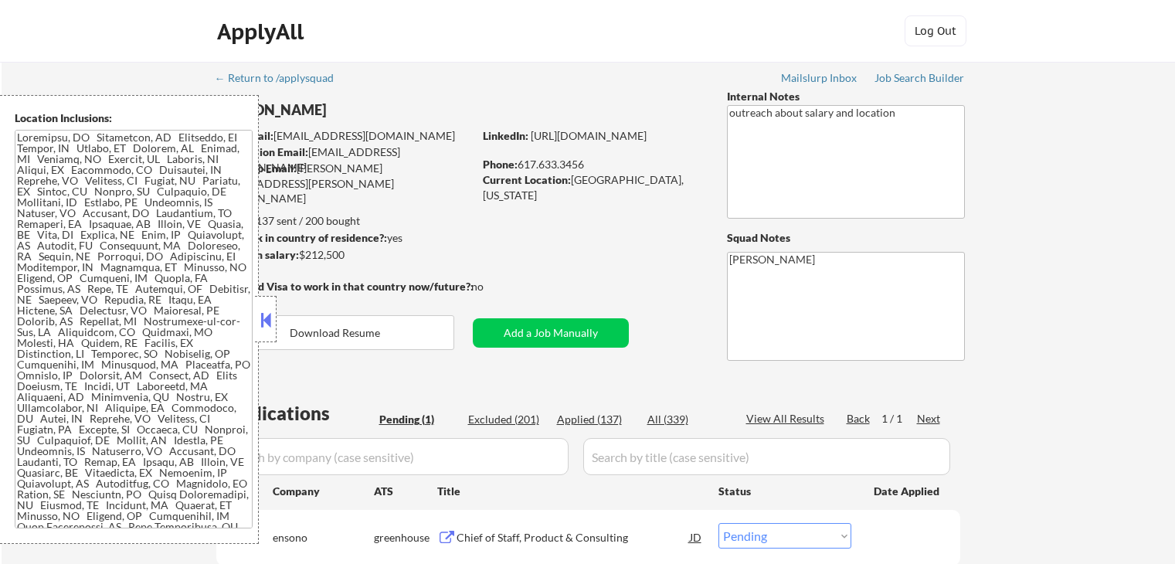
select select ""pending""
click at [272, 314] on button at bounding box center [265, 319] width 17 height 23
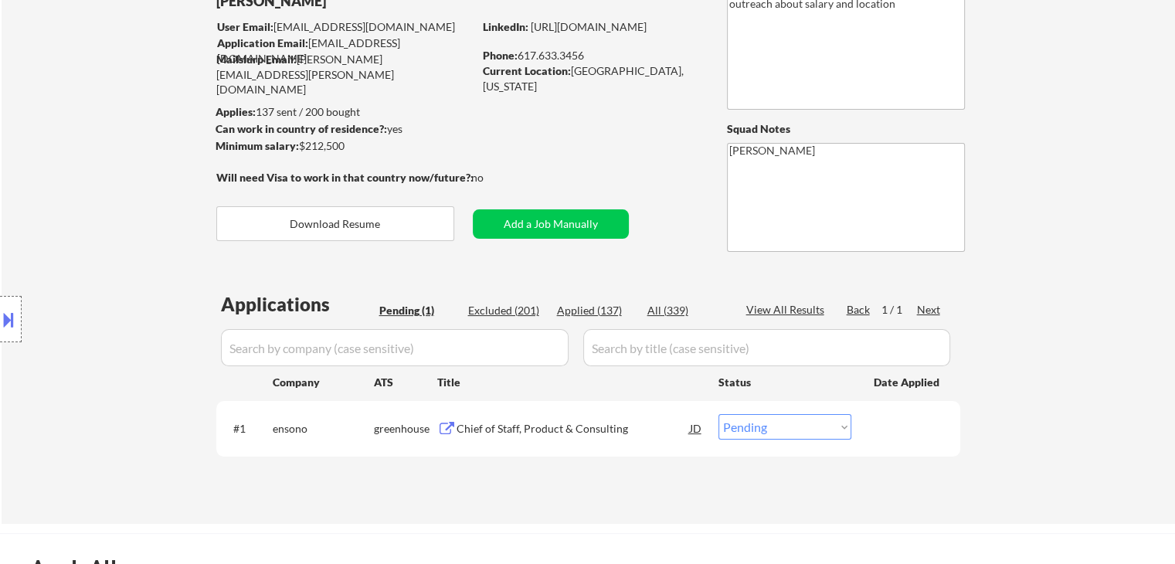
scroll to position [154, 0]
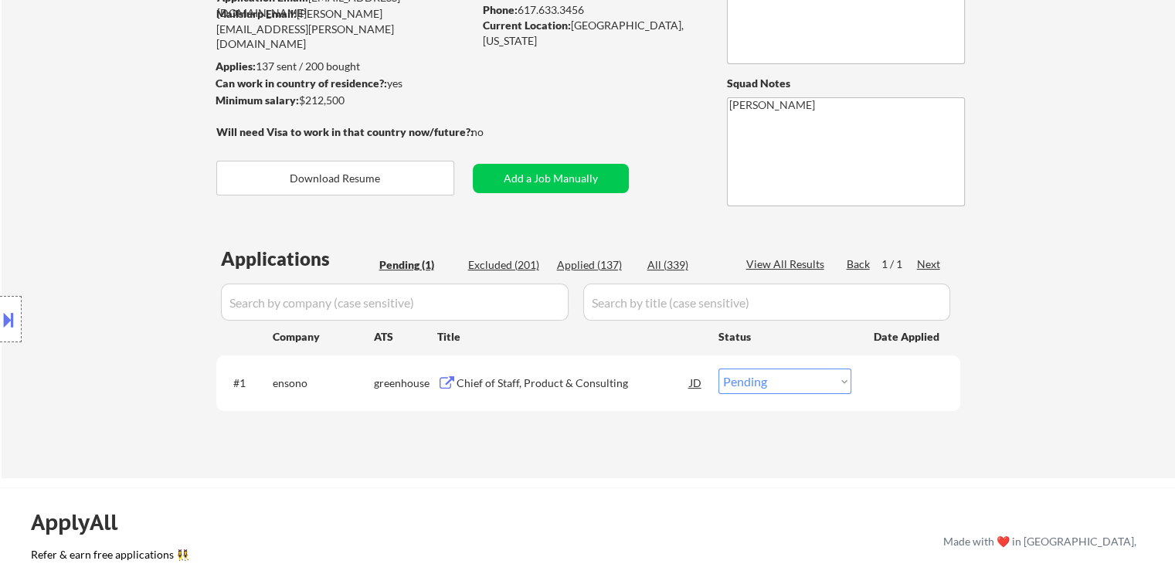
click at [169, 206] on div "Location Inclusions:" at bounding box center [138, 319] width 276 height 449
click at [19, 211] on div "Location Inclusions:" at bounding box center [138, 319] width 276 height 449
click at [527, 392] on div "Chief of Staff, Product & Consulting" at bounding box center [572, 382] width 233 height 28
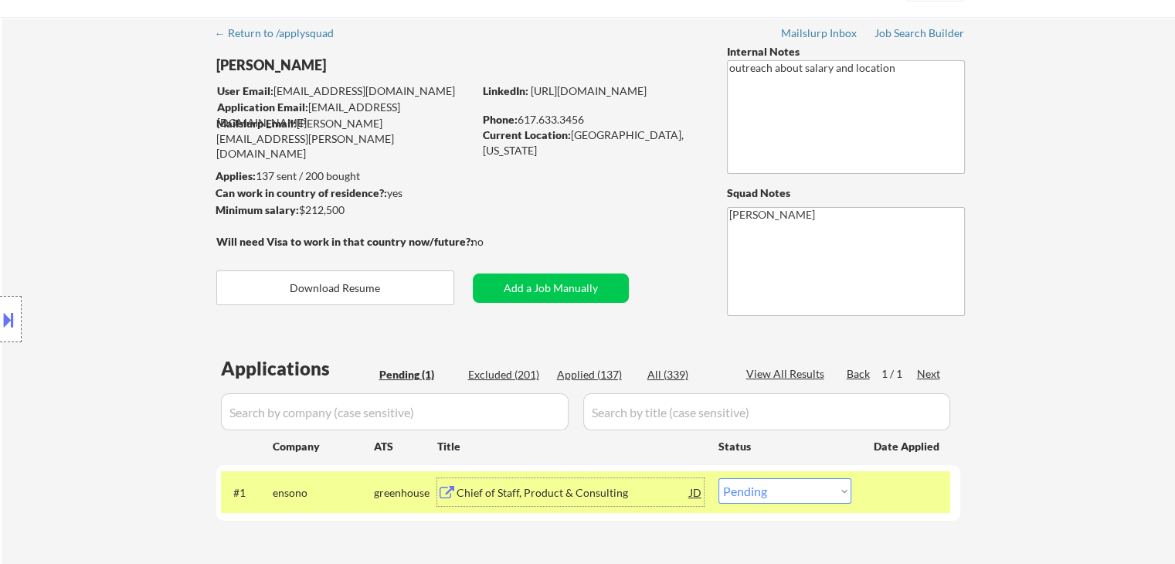
scroll to position [0, 0]
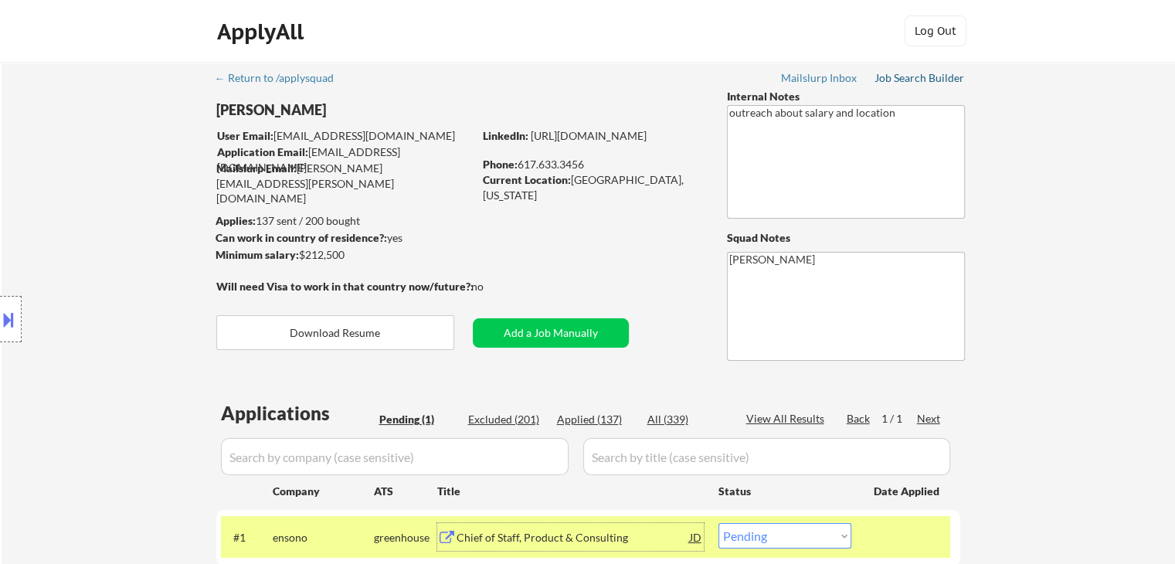
click at [921, 74] on div "Job Search Builder" at bounding box center [919, 78] width 90 height 11
click at [48, 274] on div "Location Inclusions:" at bounding box center [138, 319] width 276 height 449
drag, startPoint x: 161, startPoint y: 318, endPoint x: 188, endPoint y: 310, distance: 28.1
click at [161, 317] on div "Location Inclusions:" at bounding box center [138, 319] width 276 height 449
drag, startPoint x: 77, startPoint y: 219, endPoint x: 65, endPoint y: 214, distance: 13.2
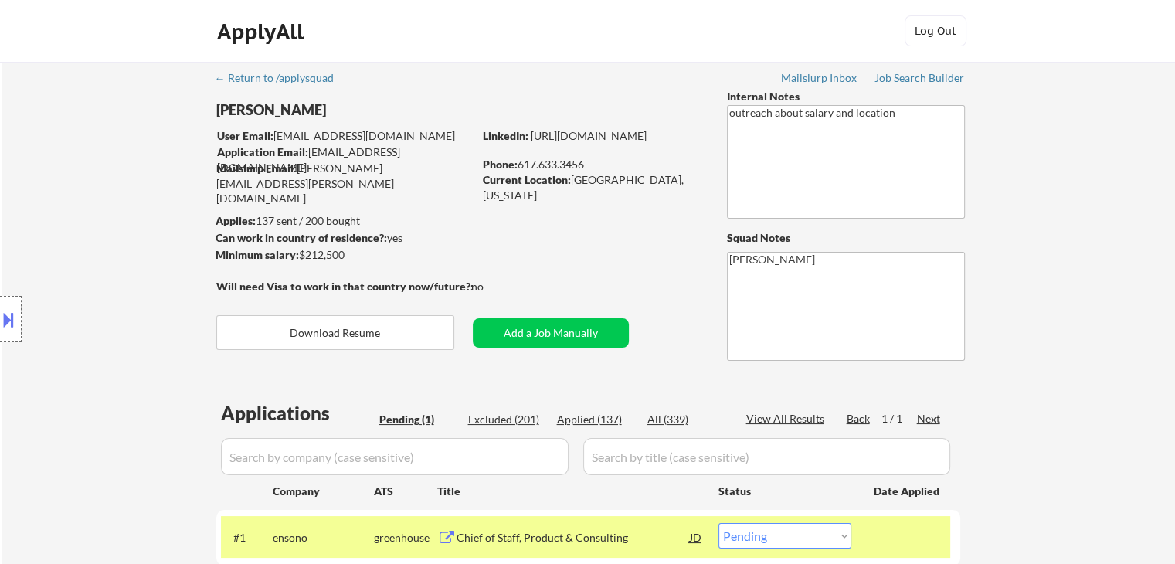
click at [65, 214] on div "Location Inclusions:" at bounding box center [138, 319] width 276 height 449
click at [22, 186] on div "Location Inclusions:" at bounding box center [138, 319] width 276 height 449
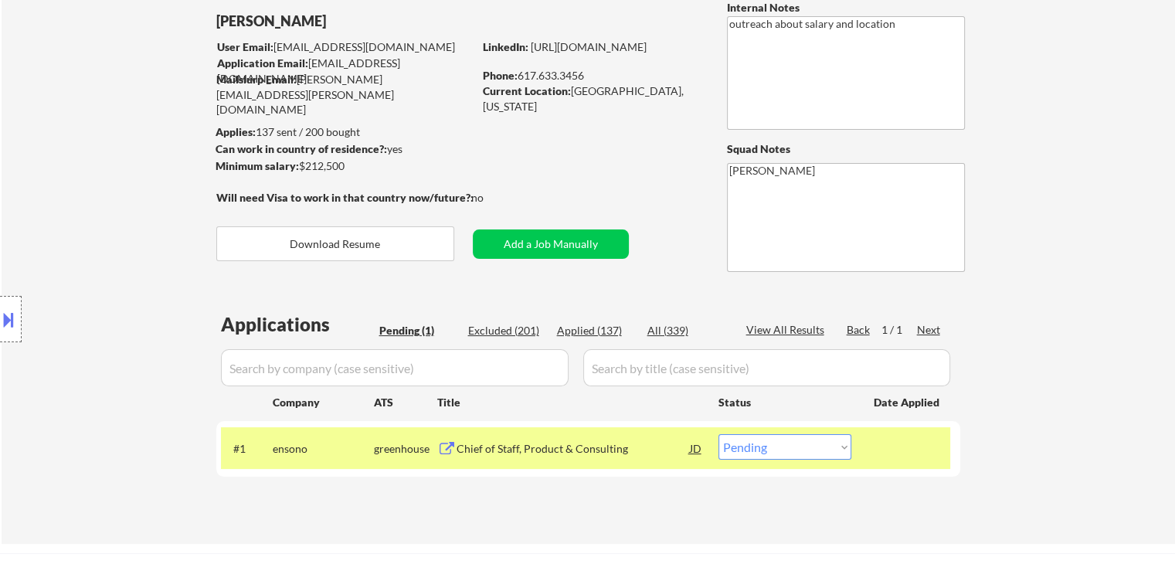
scroll to position [154, 0]
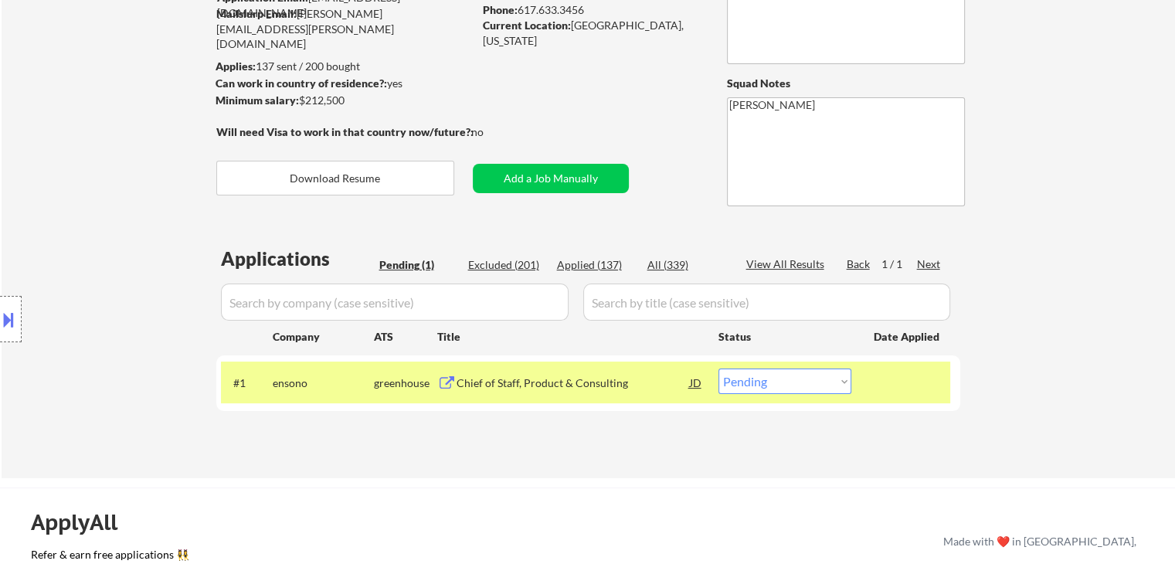
click at [87, 217] on div "Location Inclusions:" at bounding box center [138, 319] width 276 height 449
click at [127, 246] on div "Location Inclusions:" at bounding box center [138, 319] width 276 height 449
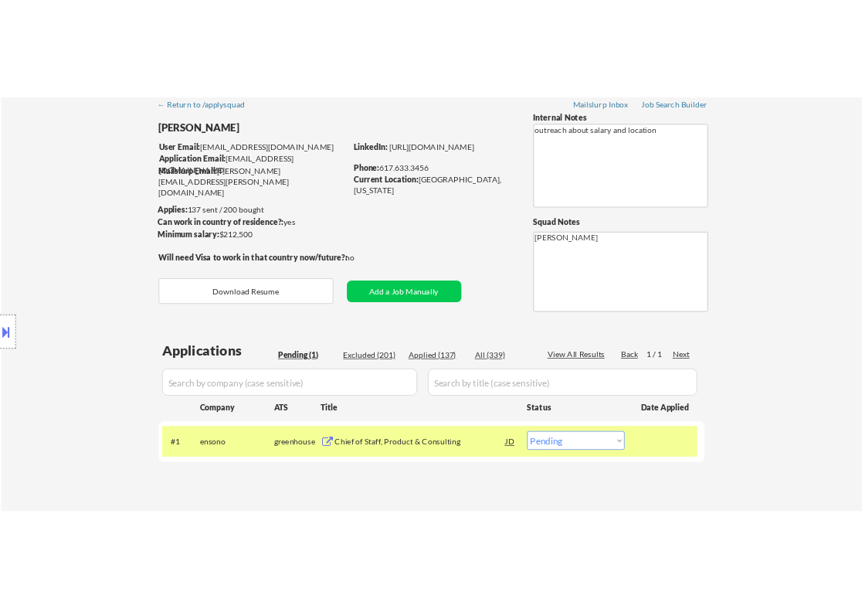
scroll to position [0, 0]
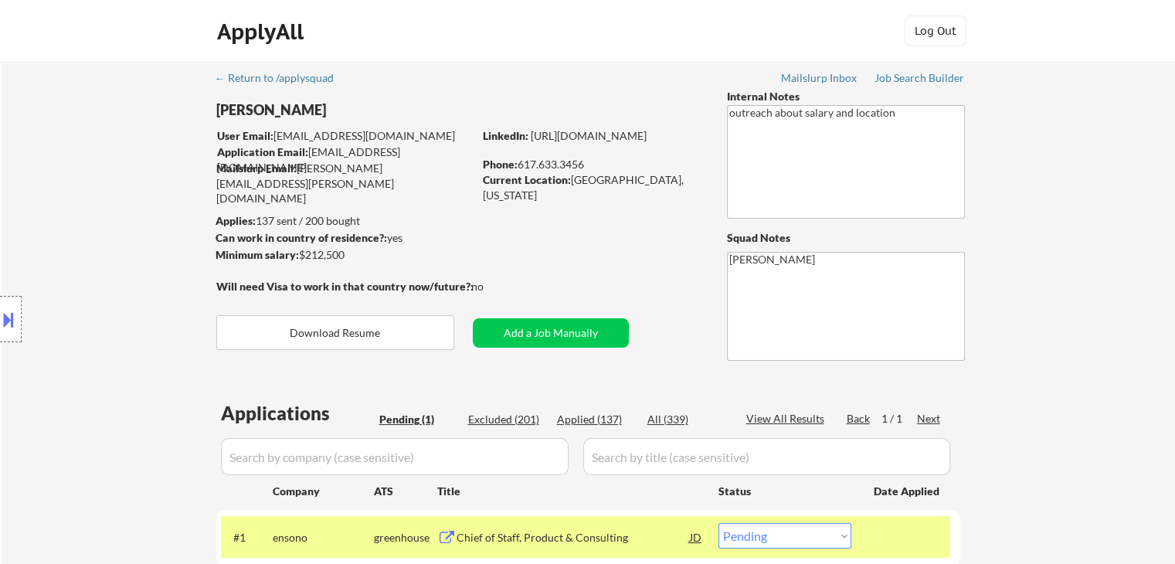
click at [55, 118] on div "Location Inclusions:" at bounding box center [138, 319] width 276 height 449
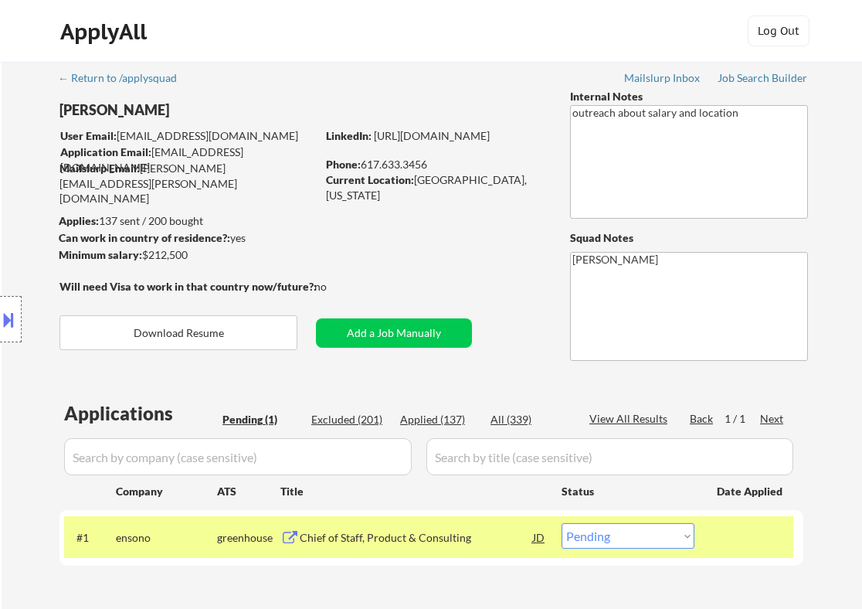
drag, startPoint x: 192, startPoint y: 24, endPoint x: 86, endPoint y: 0, distance: 107.7
click at [86, 1] on div "ApplyAll Log Out" at bounding box center [431, 31] width 862 height 63
